Goal: Task Accomplishment & Management: Use online tool/utility

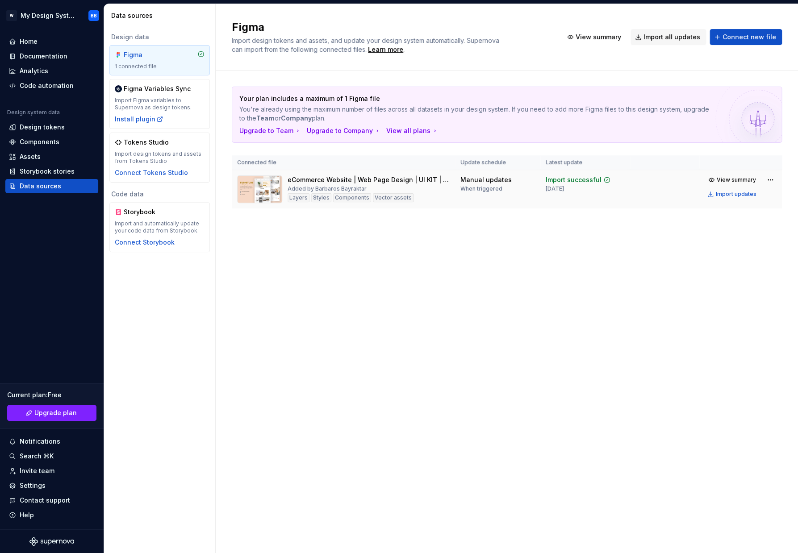
click at [345, 178] on div "eCommerce Website | Web Page Design | UI KIT | Interior Landing Page (Community)" at bounding box center [369, 180] width 162 height 9
click at [45, 88] on div "Code automation" at bounding box center [47, 85] width 54 height 9
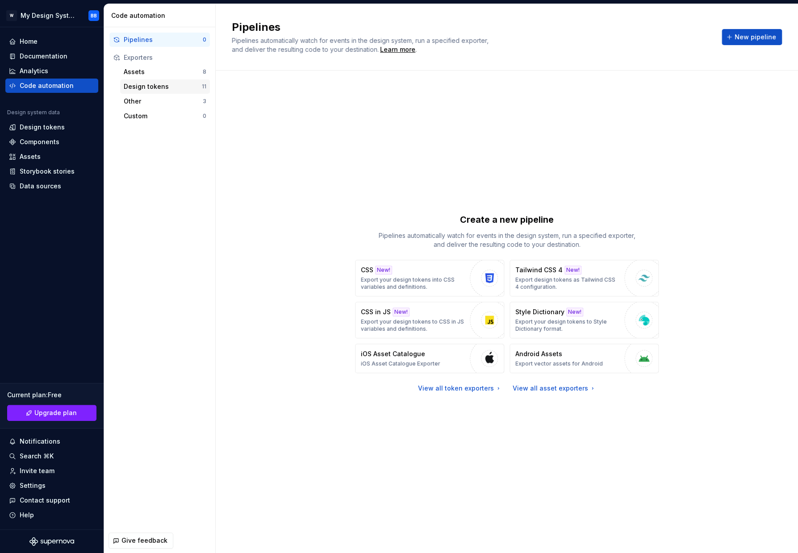
click at [137, 86] on div "Design tokens" at bounding box center [163, 86] width 78 height 9
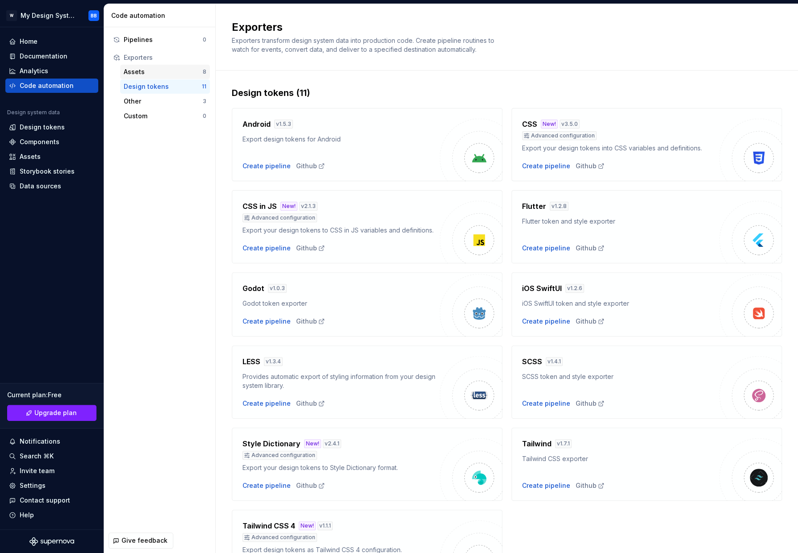
click at [140, 75] on div "Assets" at bounding box center [163, 71] width 79 height 9
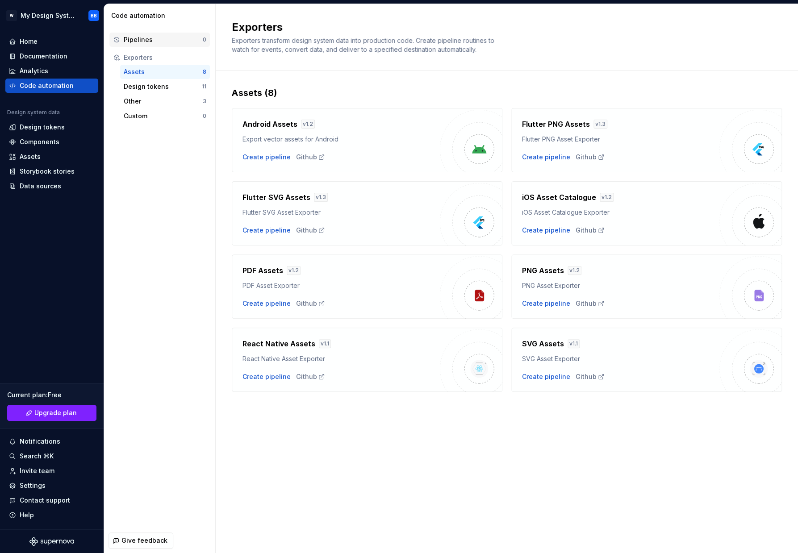
click at [147, 34] on div "Pipelines 0" at bounding box center [159, 40] width 101 height 14
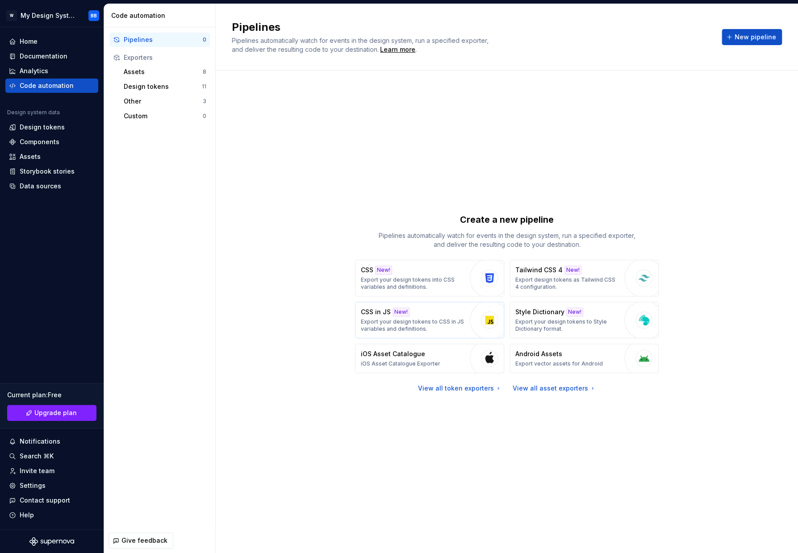
click at [417, 311] on div "CSS in JS New! Export your design tokens to CSS in JS variables and definitions." at bounding box center [413, 320] width 105 height 25
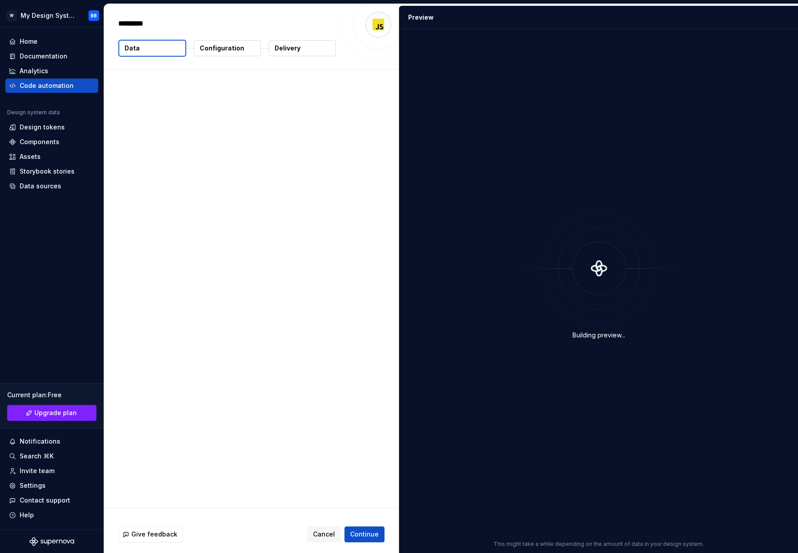
type textarea "*"
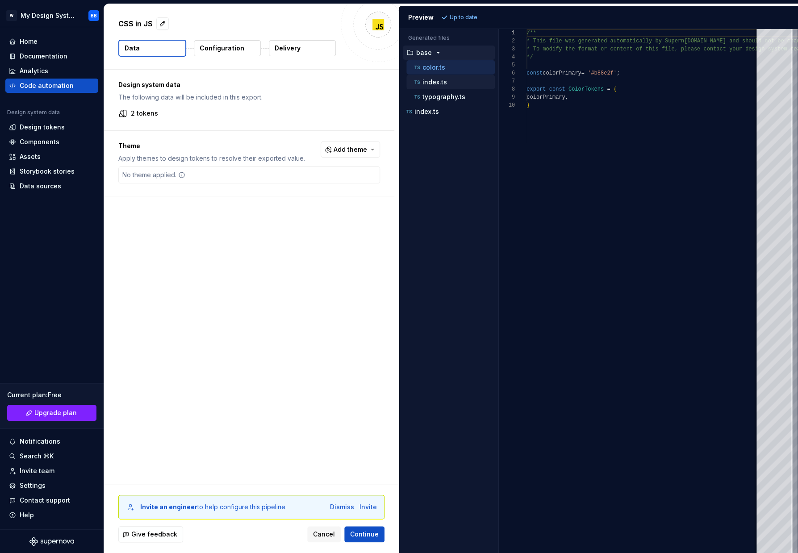
click at [450, 89] on div "index.ts" at bounding box center [450, 82] width 88 height 14
click at [448, 82] on div "index.ts" at bounding box center [454, 82] width 82 height 9
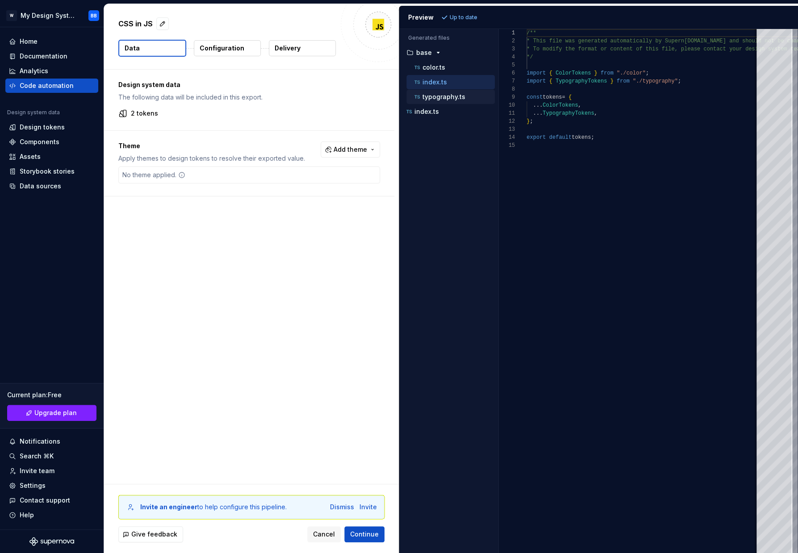
click at [447, 98] on p "typography.ts" at bounding box center [444, 96] width 43 height 7
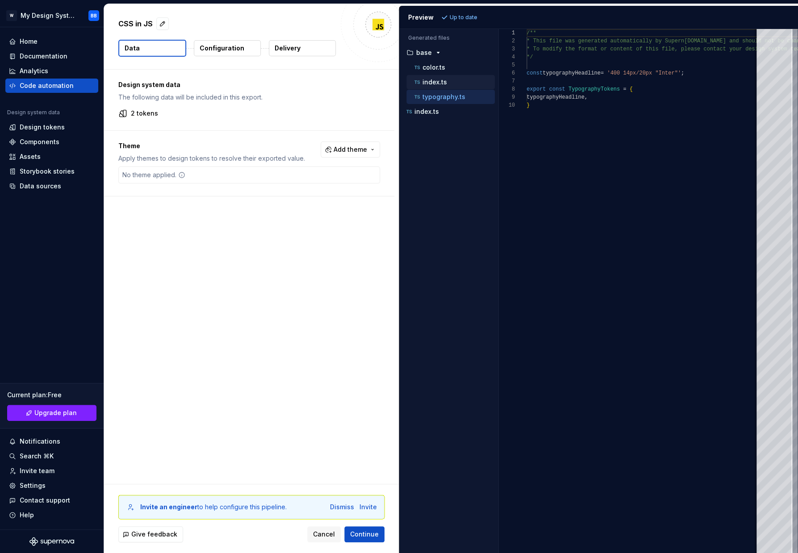
click at [457, 87] on button "index.ts" at bounding box center [450, 82] width 88 height 10
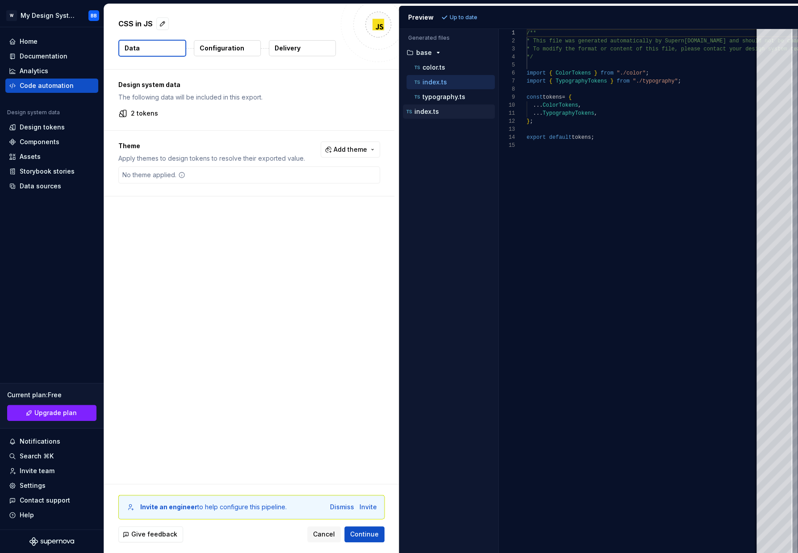
click at [431, 109] on p "index.ts" at bounding box center [427, 111] width 25 height 7
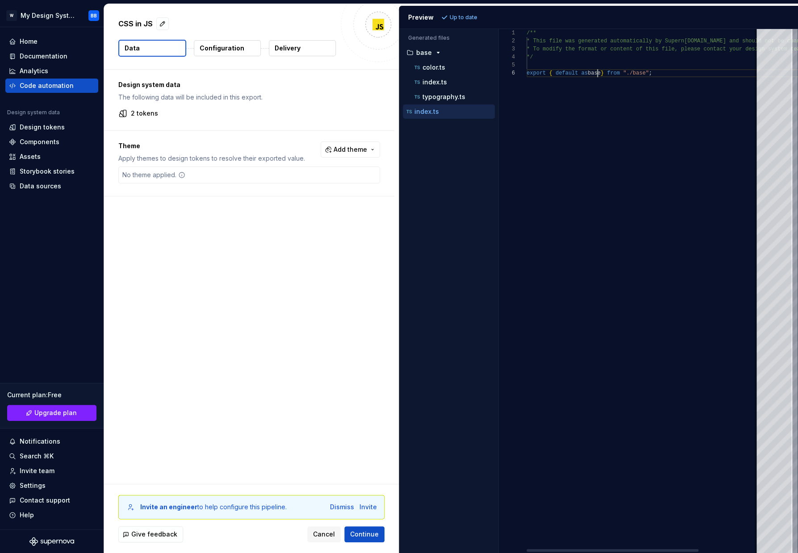
click at [598, 75] on div "/** * This file was generated automatically by Supern [DOMAIN_NAME] and should …" at bounding box center [684, 291] width 314 height 524
click at [217, 54] on button "Configuration" at bounding box center [227, 48] width 67 height 16
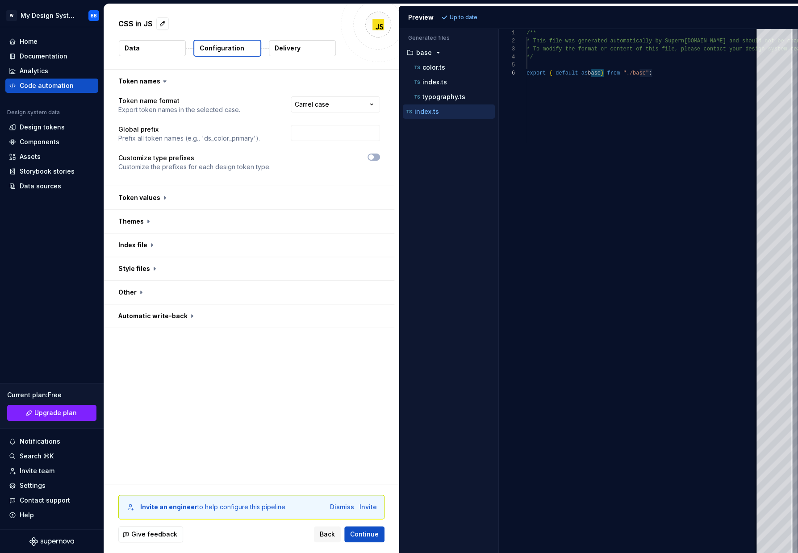
click at [167, 54] on button "Data" at bounding box center [152, 48] width 67 height 16
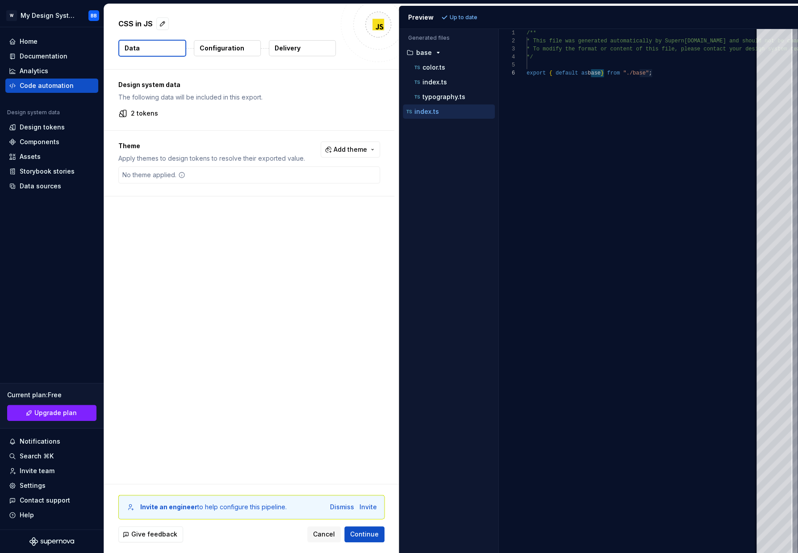
click at [211, 47] on p "Configuration" at bounding box center [222, 48] width 45 height 9
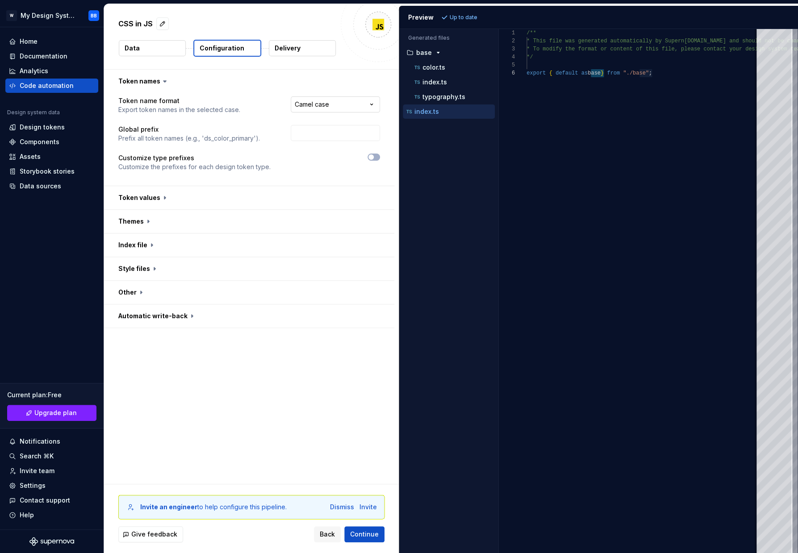
click at [286, 103] on html "**********" at bounding box center [399, 276] width 798 height 553
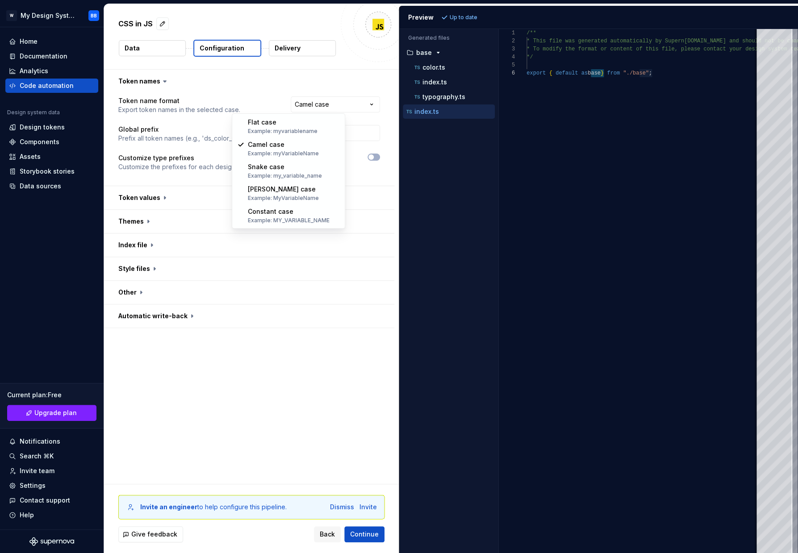
click at [291, 81] on html "**********" at bounding box center [399, 276] width 798 height 553
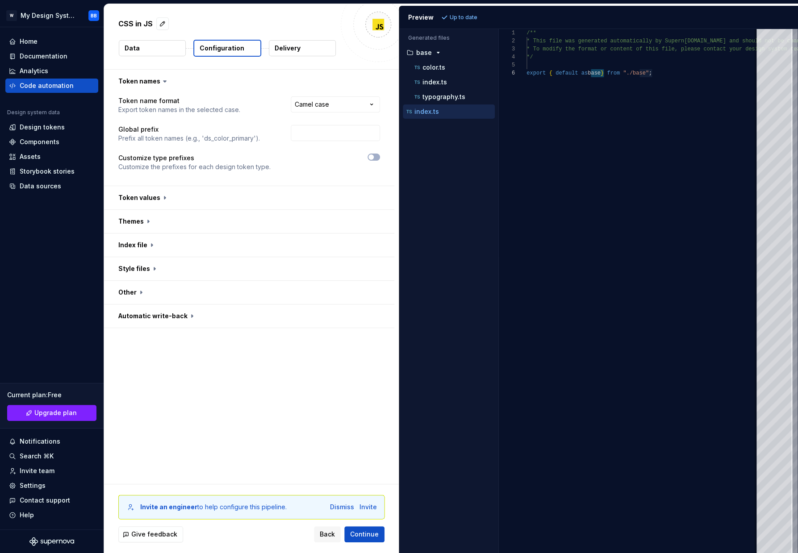
click at [291, 52] on p "Delivery" at bounding box center [288, 48] width 26 height 9
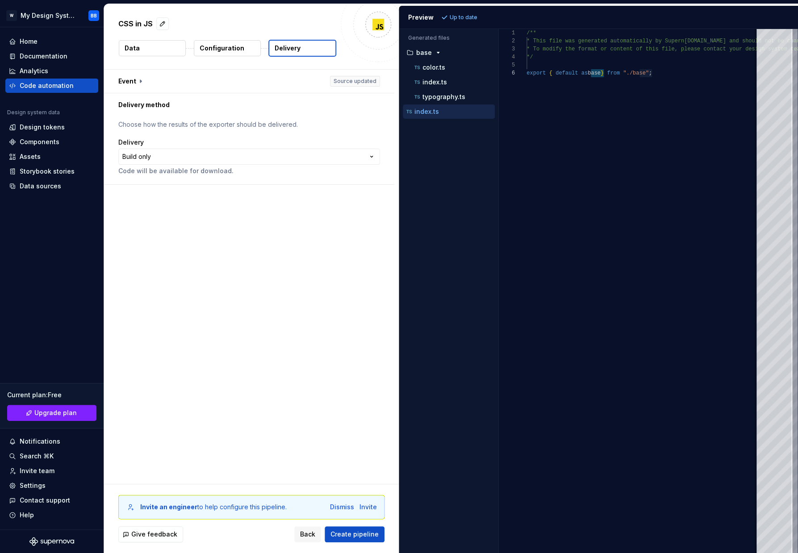
click at [224, 45] on p "Configuration" at bounding box center [222, 48] width 45 height 9
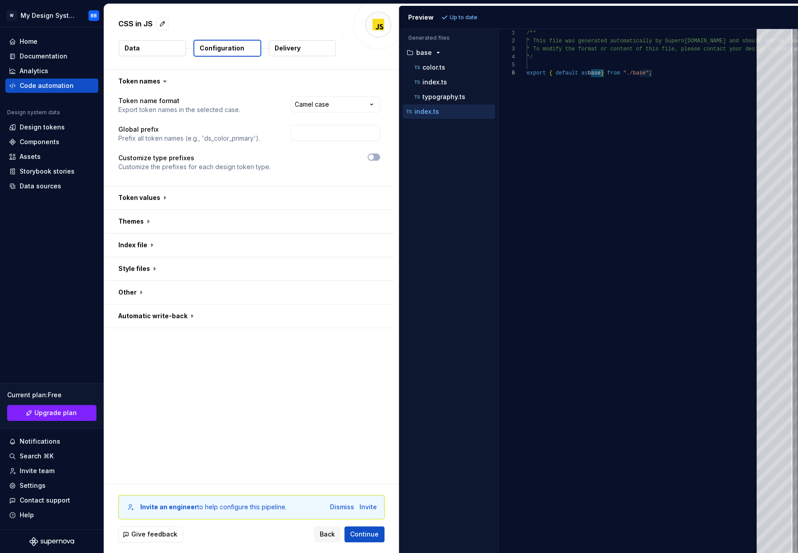
click at [162, 53] on button "Data" at bounding box center [152, 48] width 67 height 16
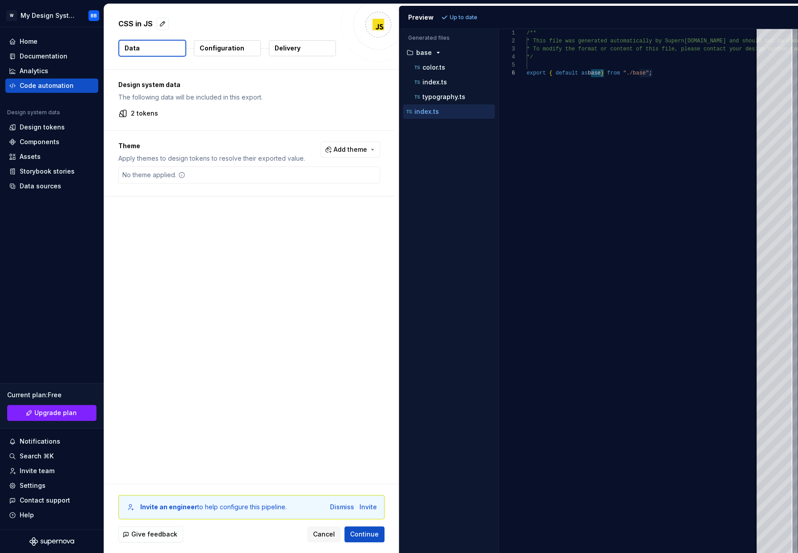
click at [429, 19] on div "Preview" at bounding box center [420, 17] width 25 height 9
click at [456, 25] on div "Preview Up to date" at bounding box center [598, 17] width 399 height 23
click at [457, 19] on p "Up to date" at bounding box center [464, 17] width 28 height 7
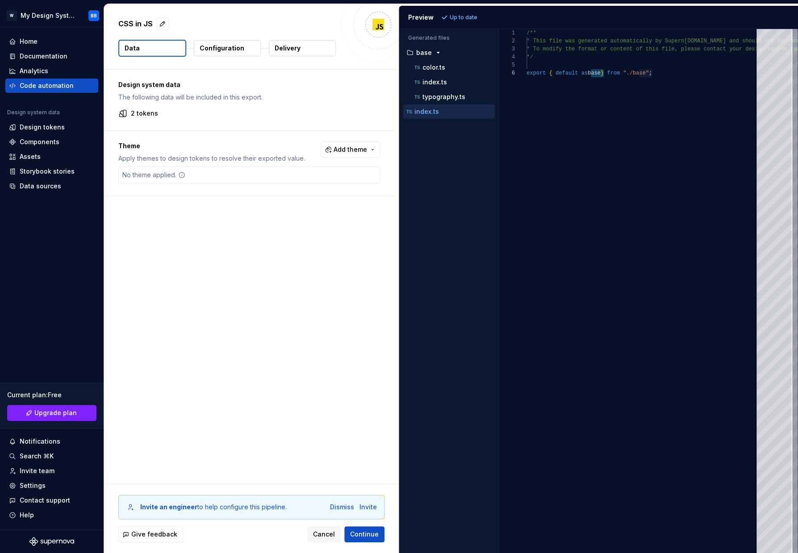
click at [475, 18] on p "Up to date" at bounding box center [464, 17] width 28 height 7
click at [557, 105] on div "/** * This file was generated automatically by Supern [DOMAIN_NAME] and should …" at bounding box center [684, 291] width 314 height 524
click at [478, 17] on div "Preview Up to date" at bounding box center [598, 17] width 399 height 23
